Goal: Navigation & Orientation: Find specific page/section

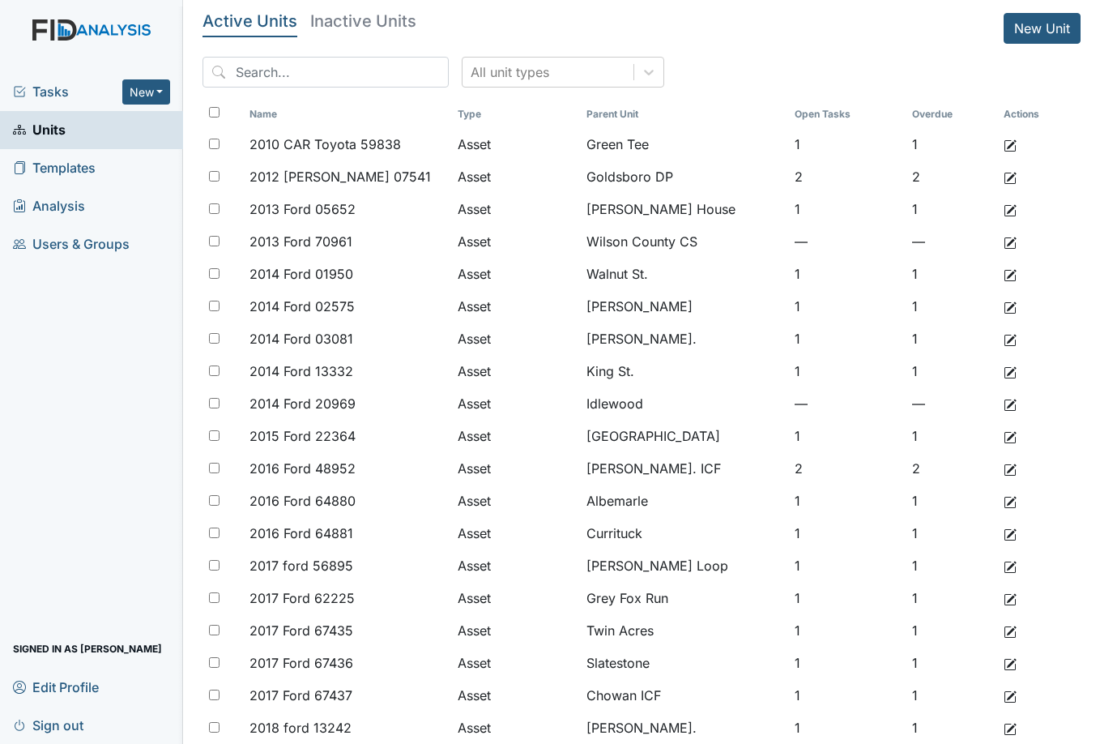
click at [30, 91] on span "Tasks" at bounding box center [67, 91] width 109 height 19
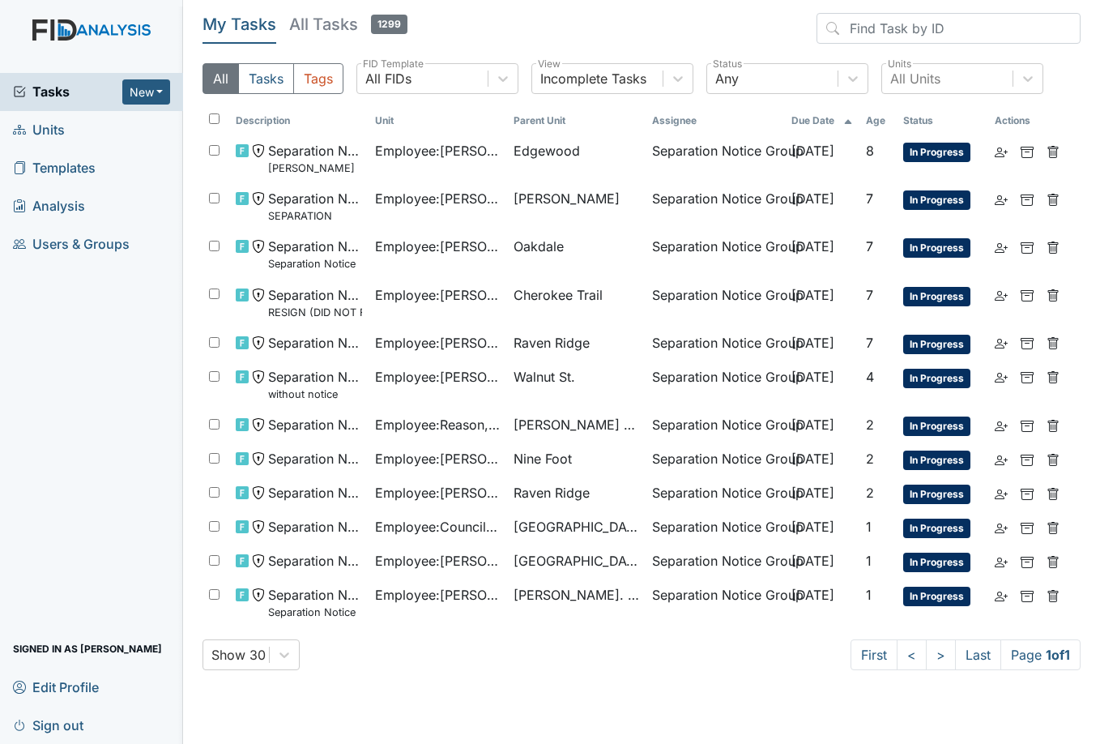
click at [46, 126] on span "Units" at bounding box center [39, 129] width 52 height 25
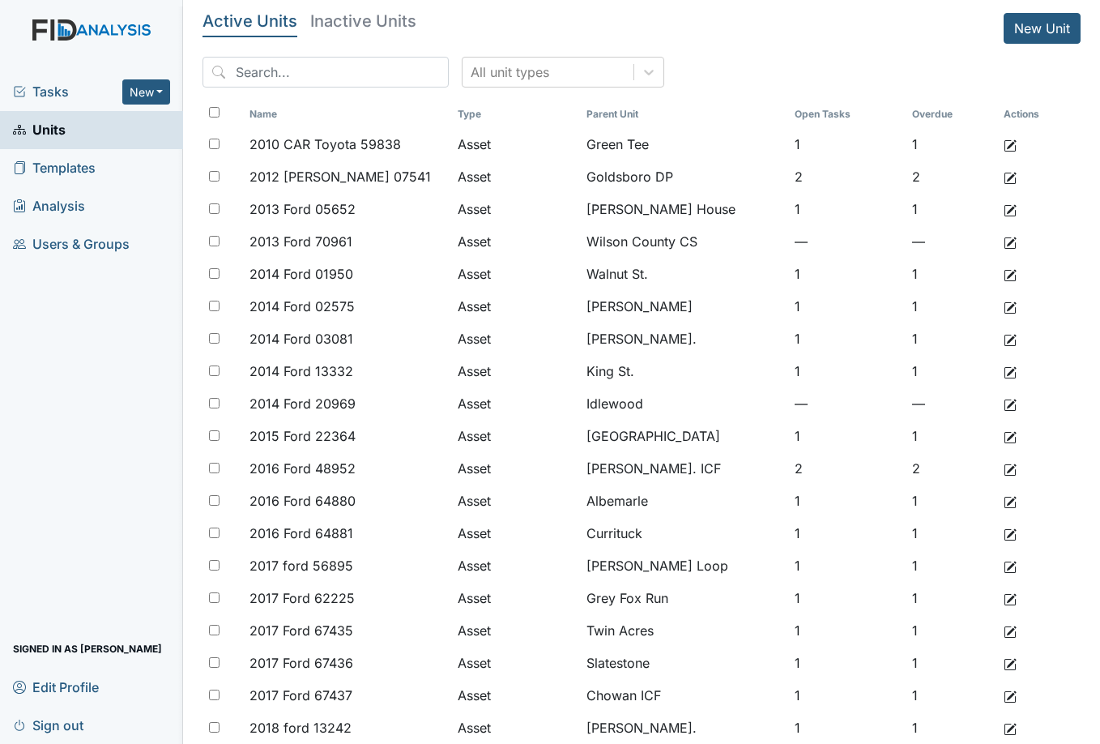
click at [58, 82] on span "Tasks" at bounding box center [67, 91] width 109 height 19
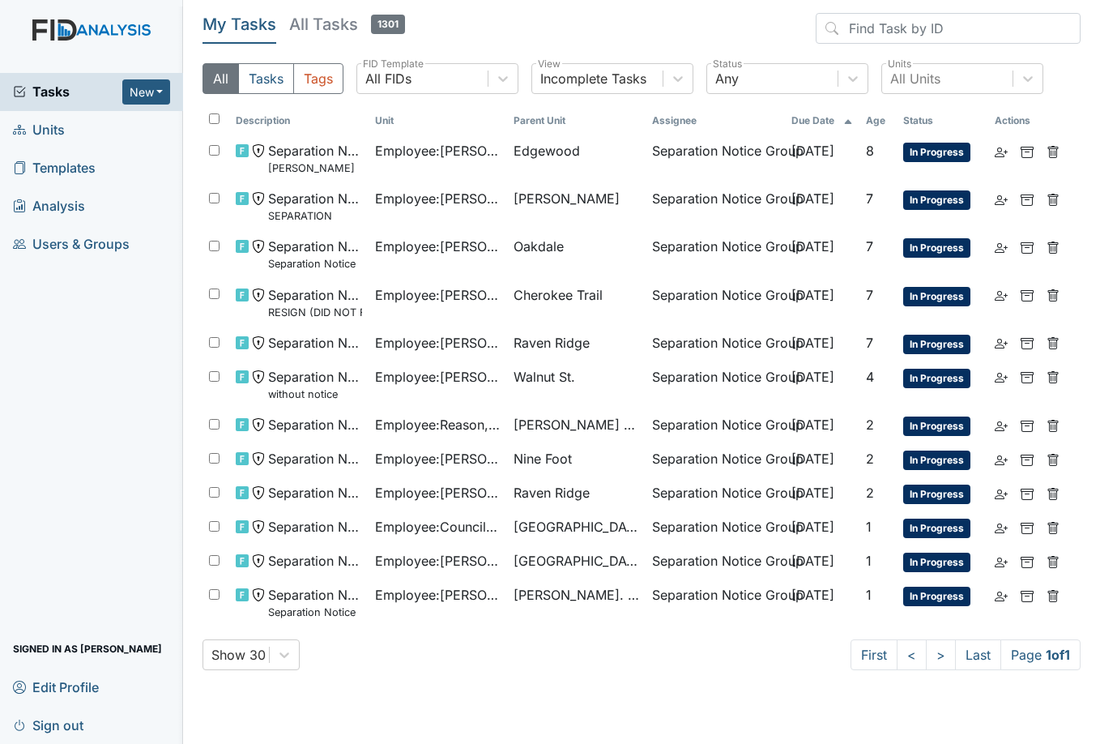
click at [35, 134] on span "Units" at bounding box center [39, 129] width 52 height 25
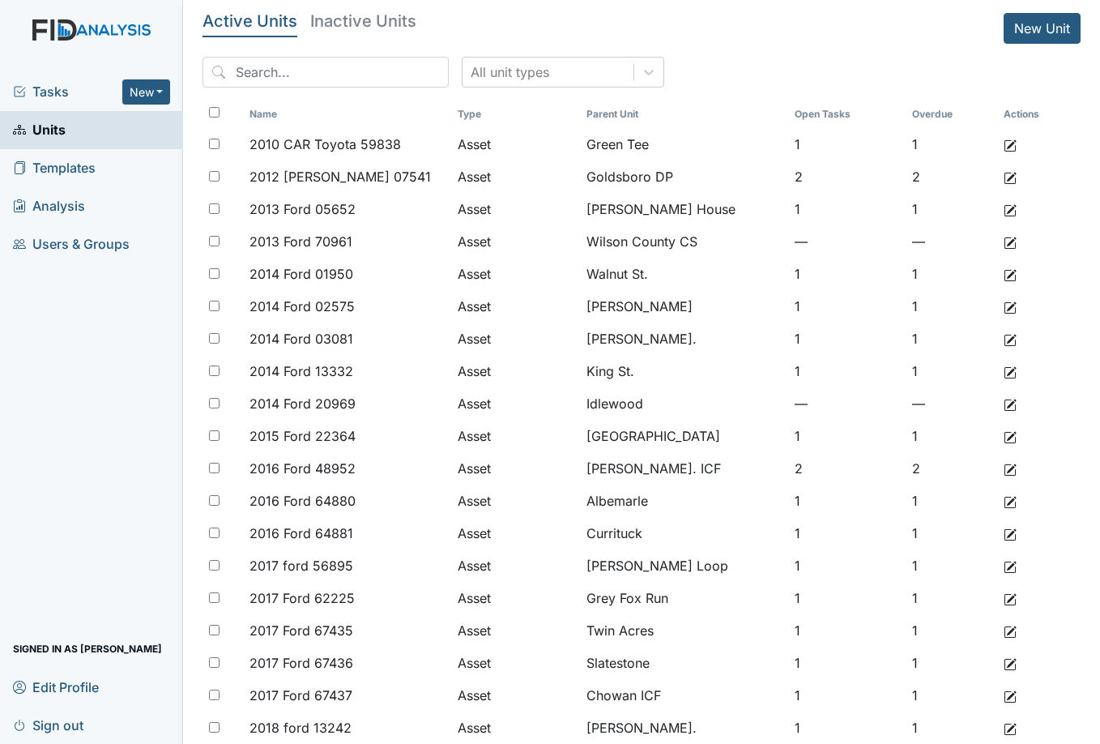
click at [35, 91] on span "Tasks" at bounding box center [67, 91] width 109 height 19
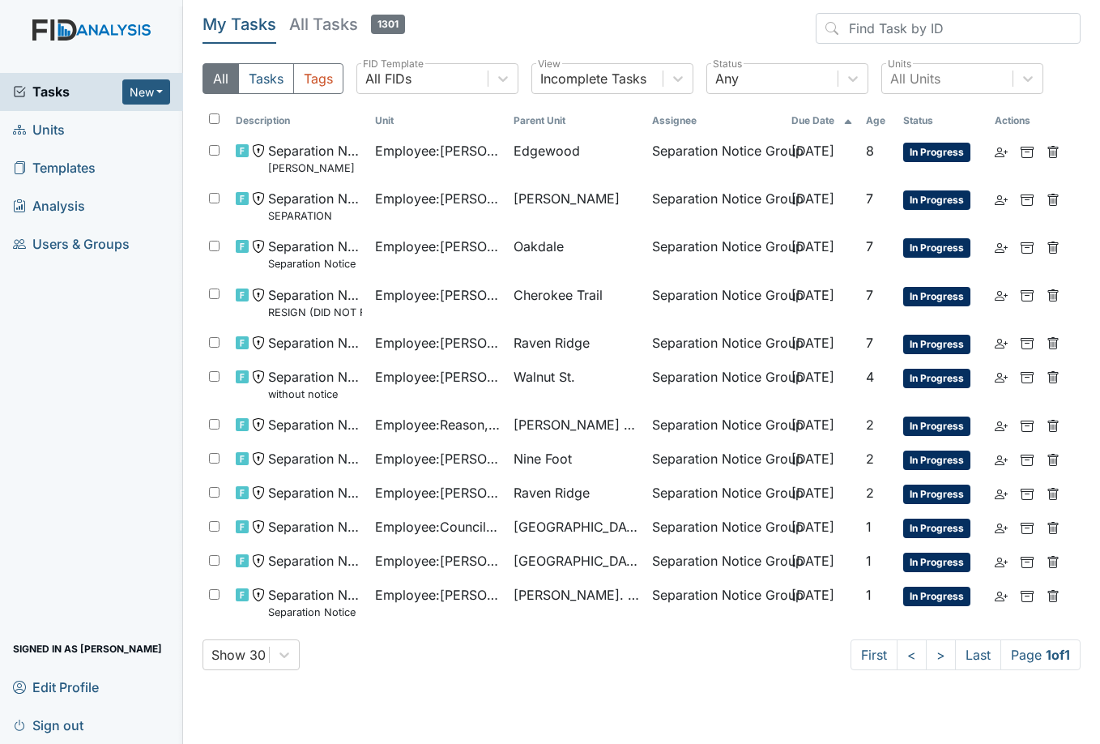
click at [40, 123] on span "Units" at bounding box center [39, 129] width 52 height 25
